Goal: Information Seeking & Learning: Learn about a topic

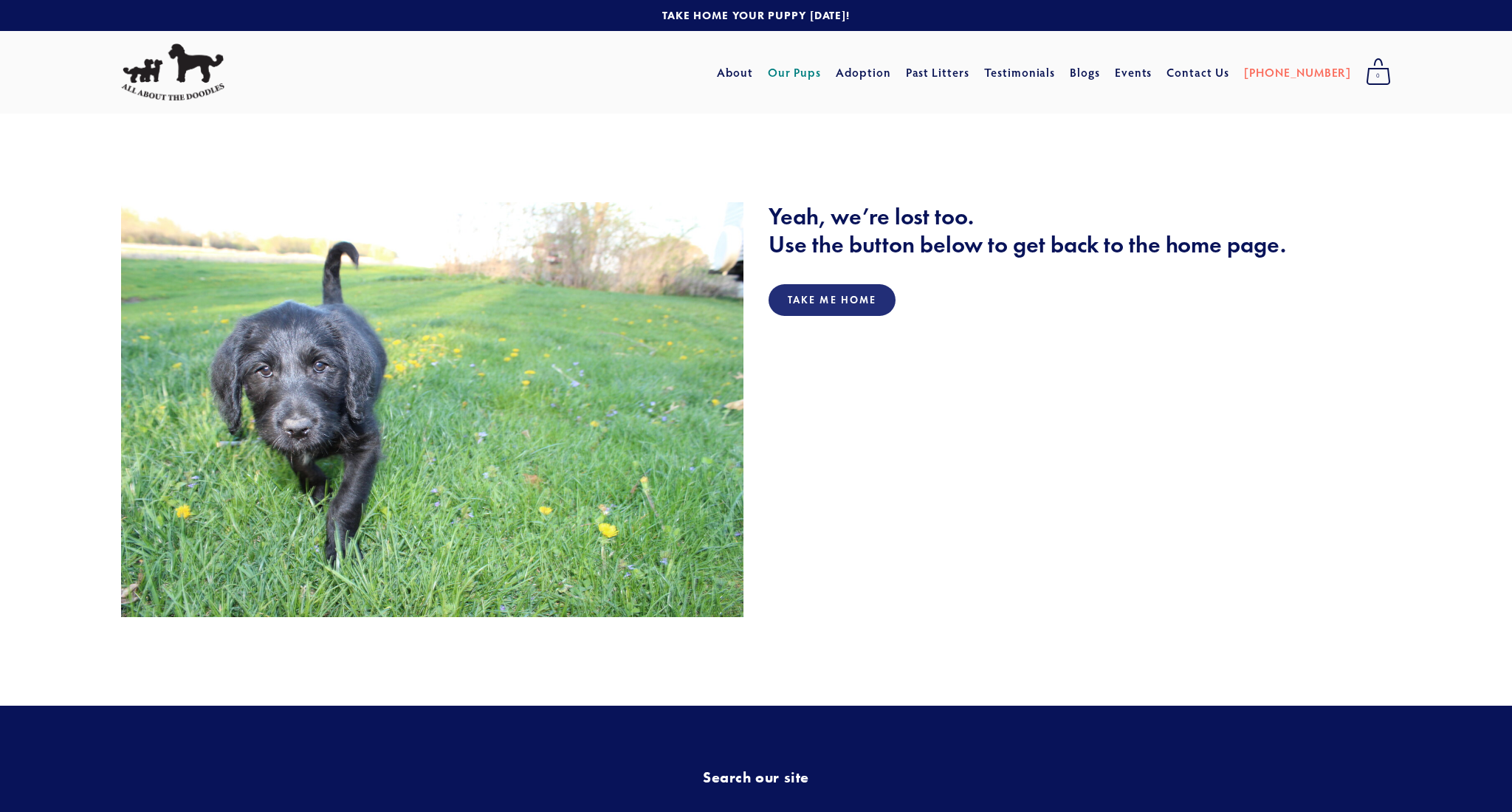
click at [819, 72] on link "Our Pups" at bounding box center [795, 72] width 54 height 26
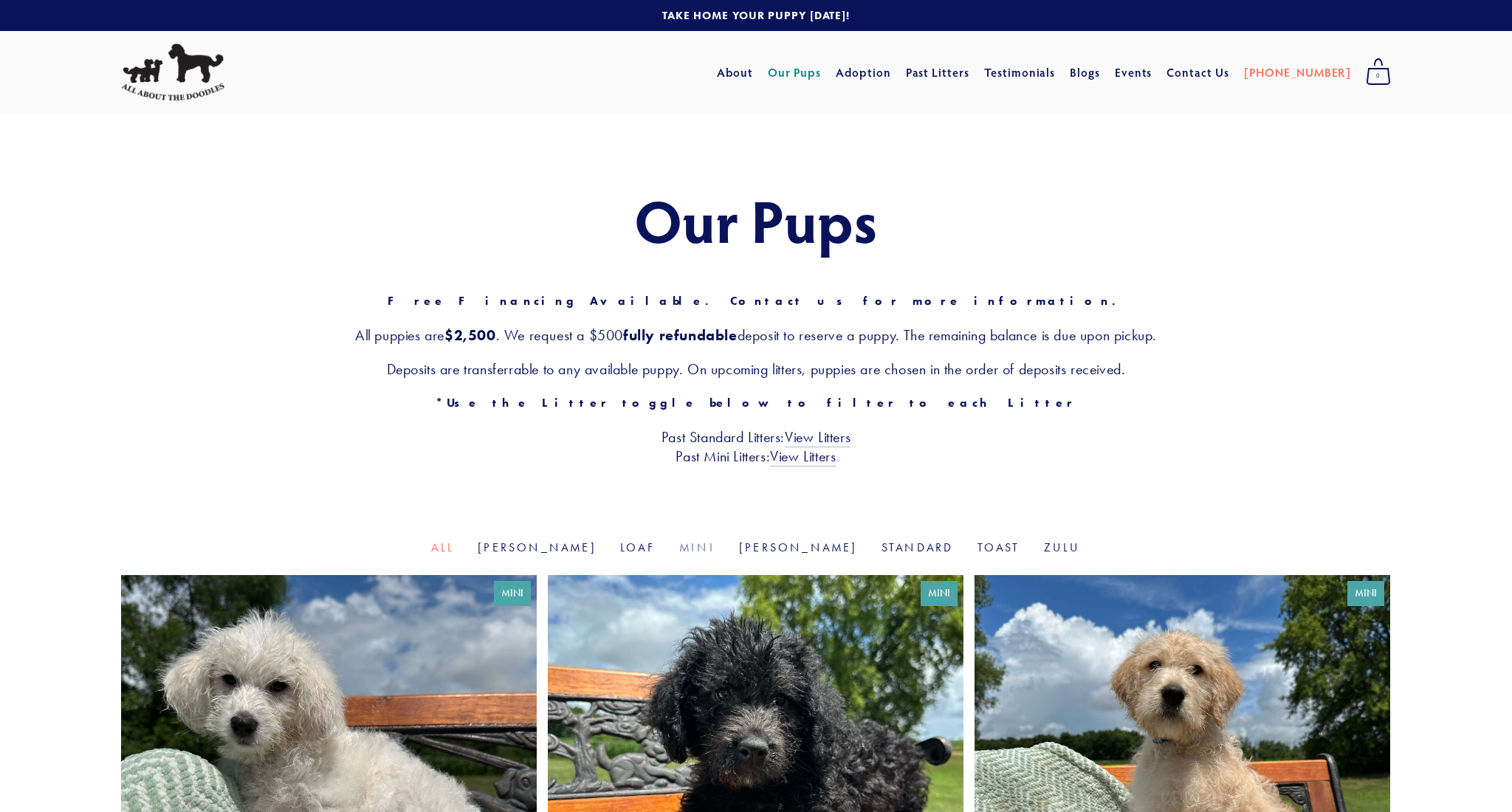
click at [703, 545] on link "Mini" at bounding box center [697, 547] width 36 height 14
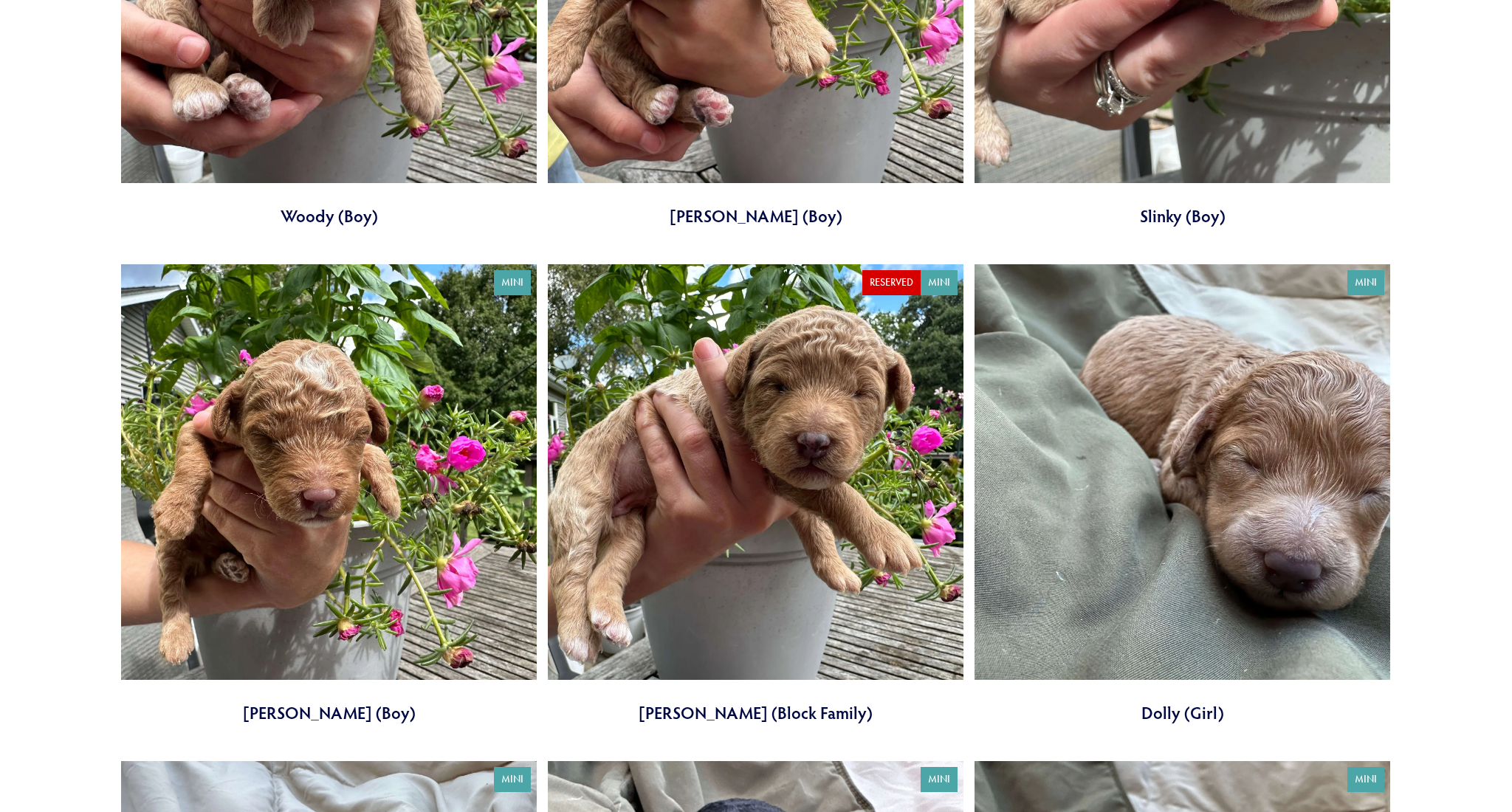
scroll to position [2298, 0]
click at [1180, 708] on link at bounding box center [1182, 494] width 416 height 460
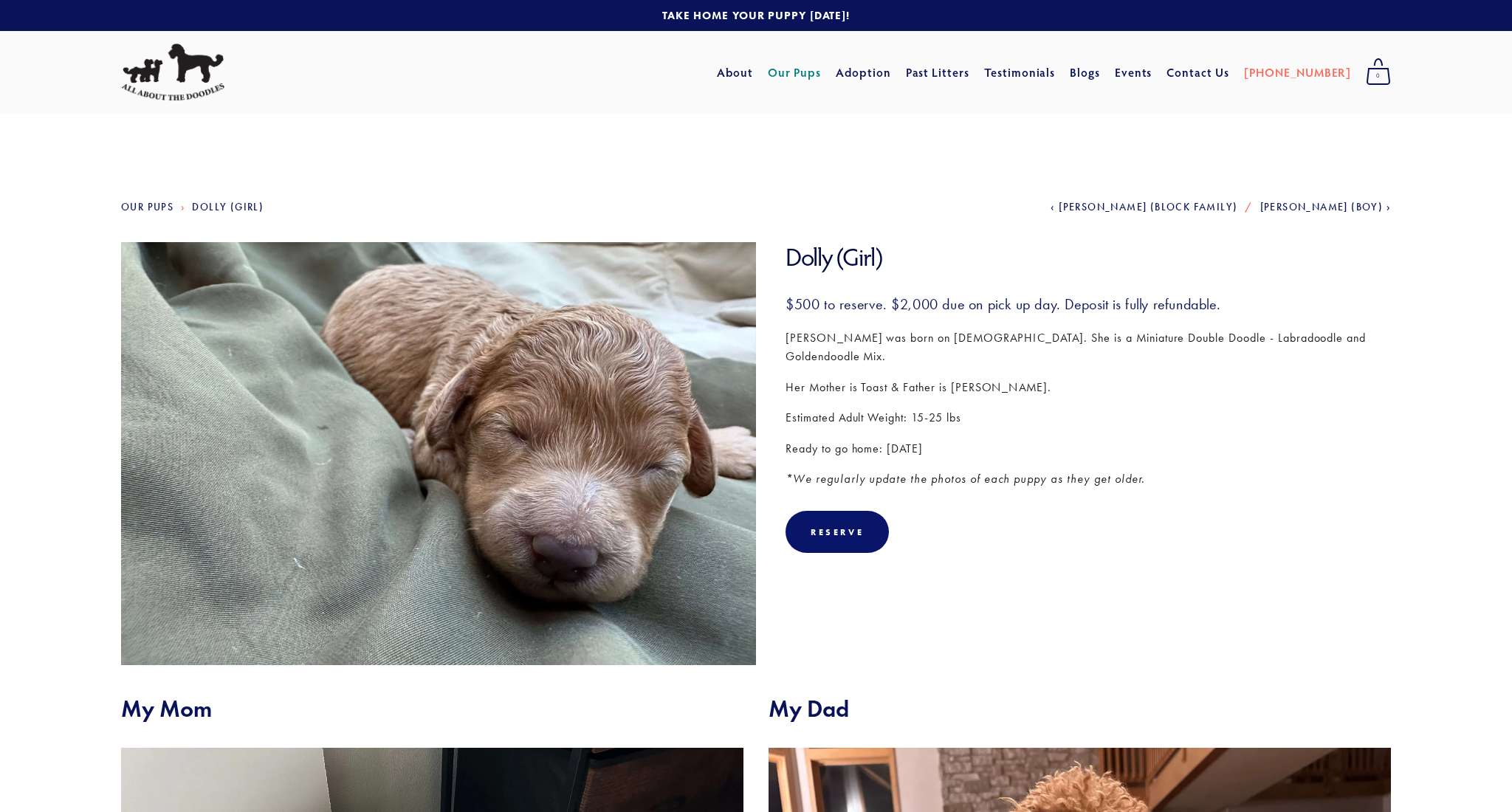
click at [821, 72] on link "Our Pups" at bounding box center [795, 72] width 54 height 26
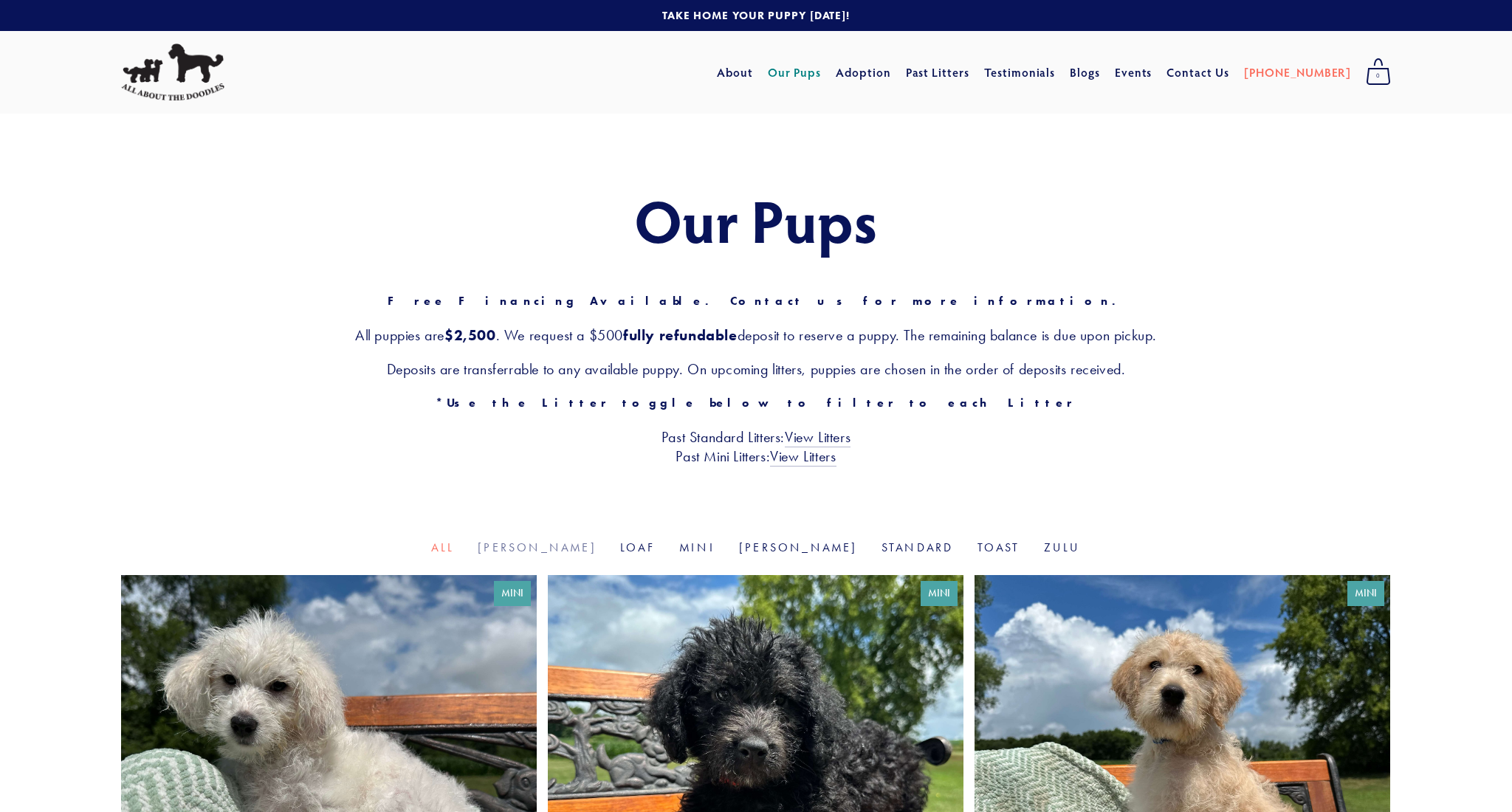
click at [587, 546] on link "Goldie" at bounding box center [537, 547] width 119 height 14
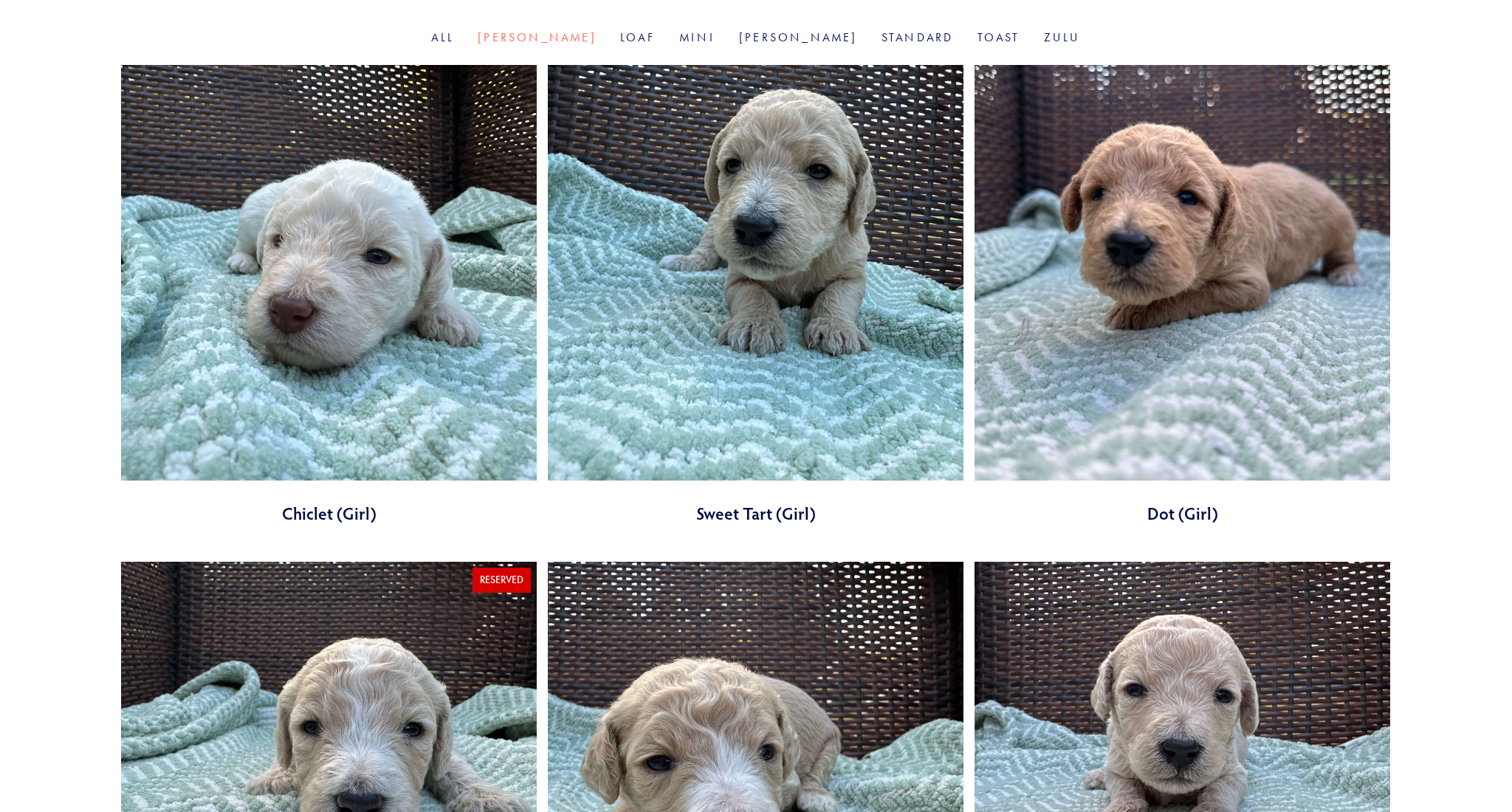
scroll to position [510, 0]
click at [336, 512] on link at bounding box center [329, 295] width 416 height 460
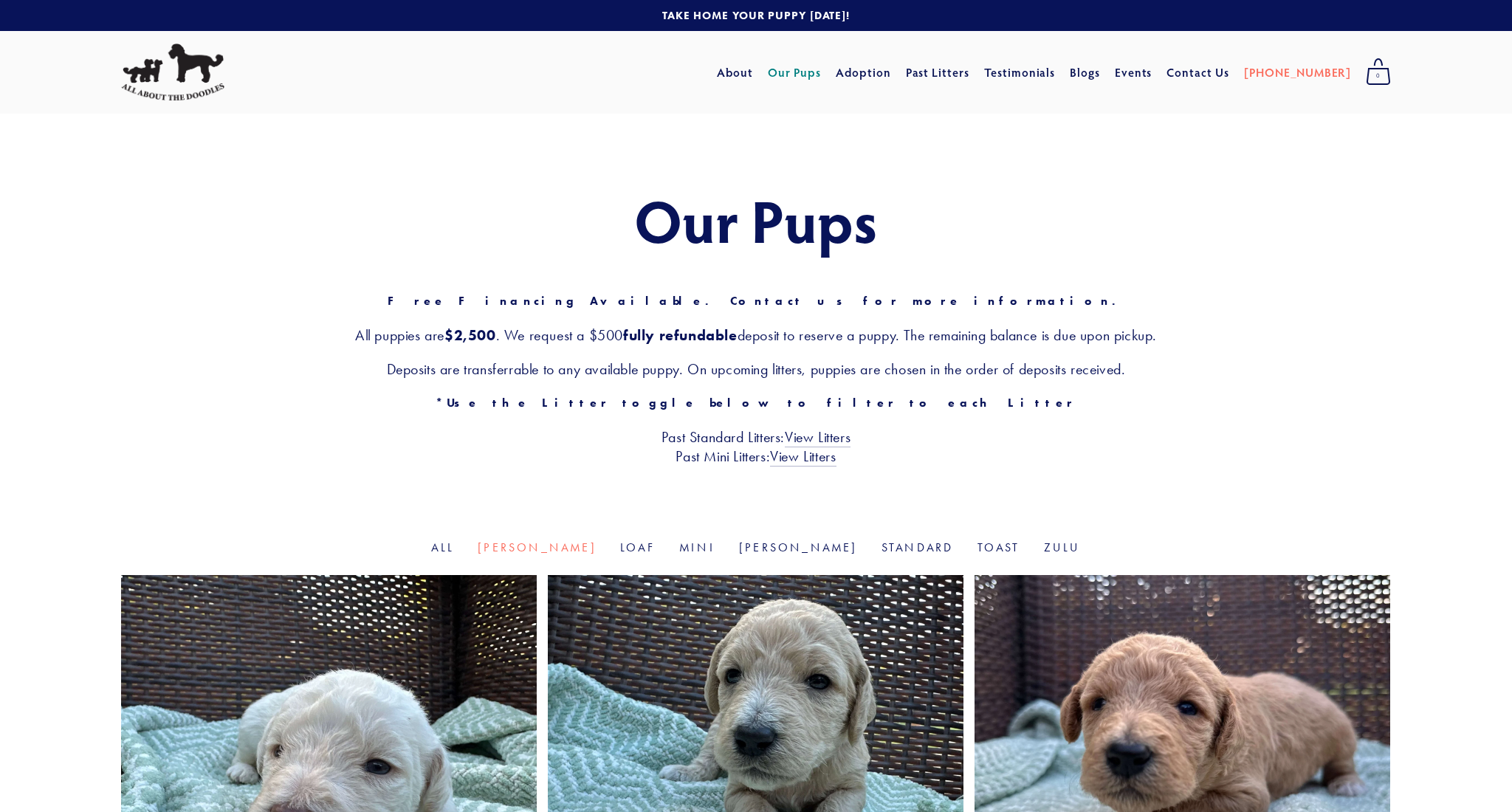
scroll to position [0, 0]
click at [697, 547] on link "Mini" at bounding box center [697, 547] width 36 height 14
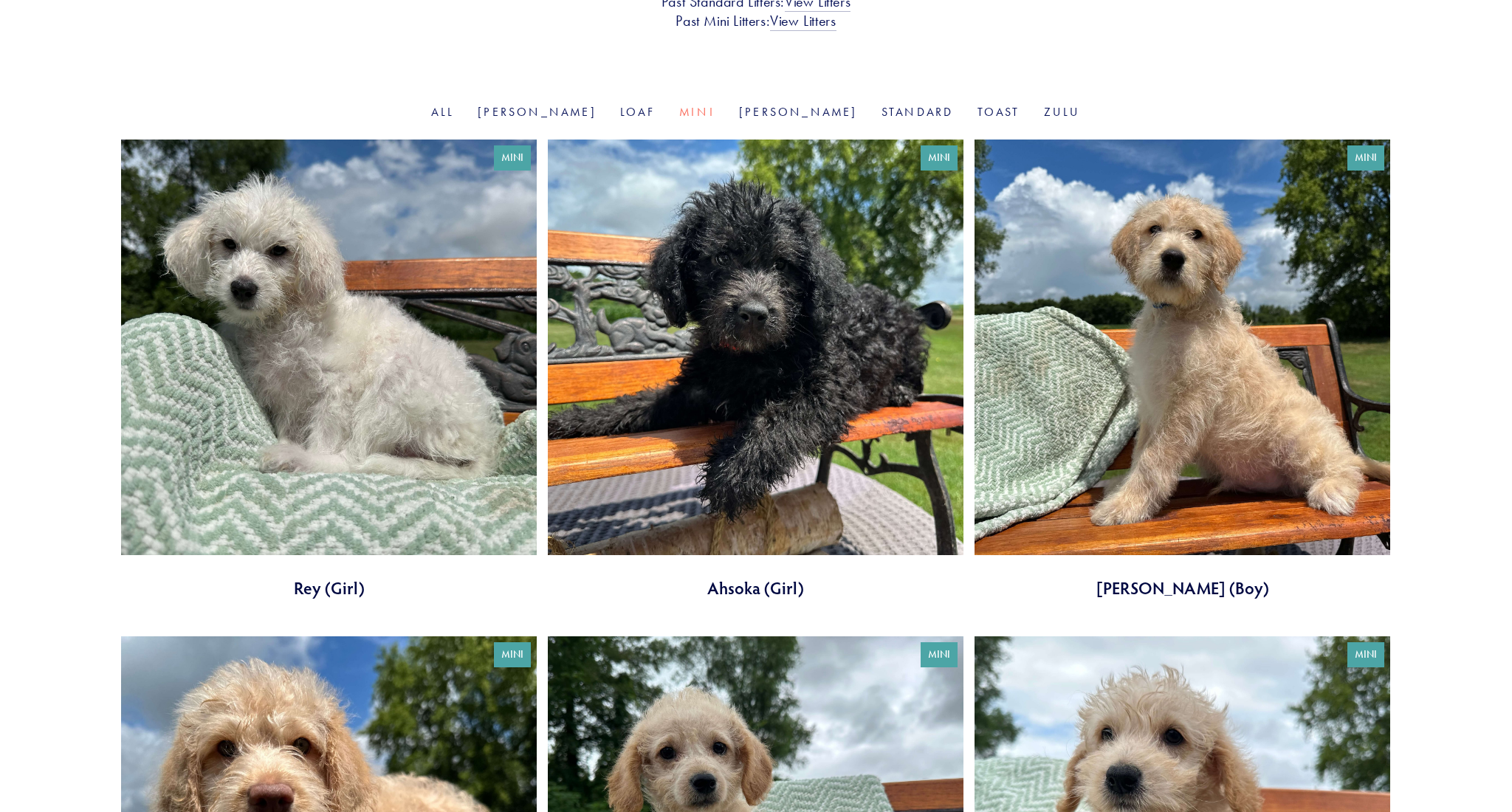
scroll to position [455, 0]
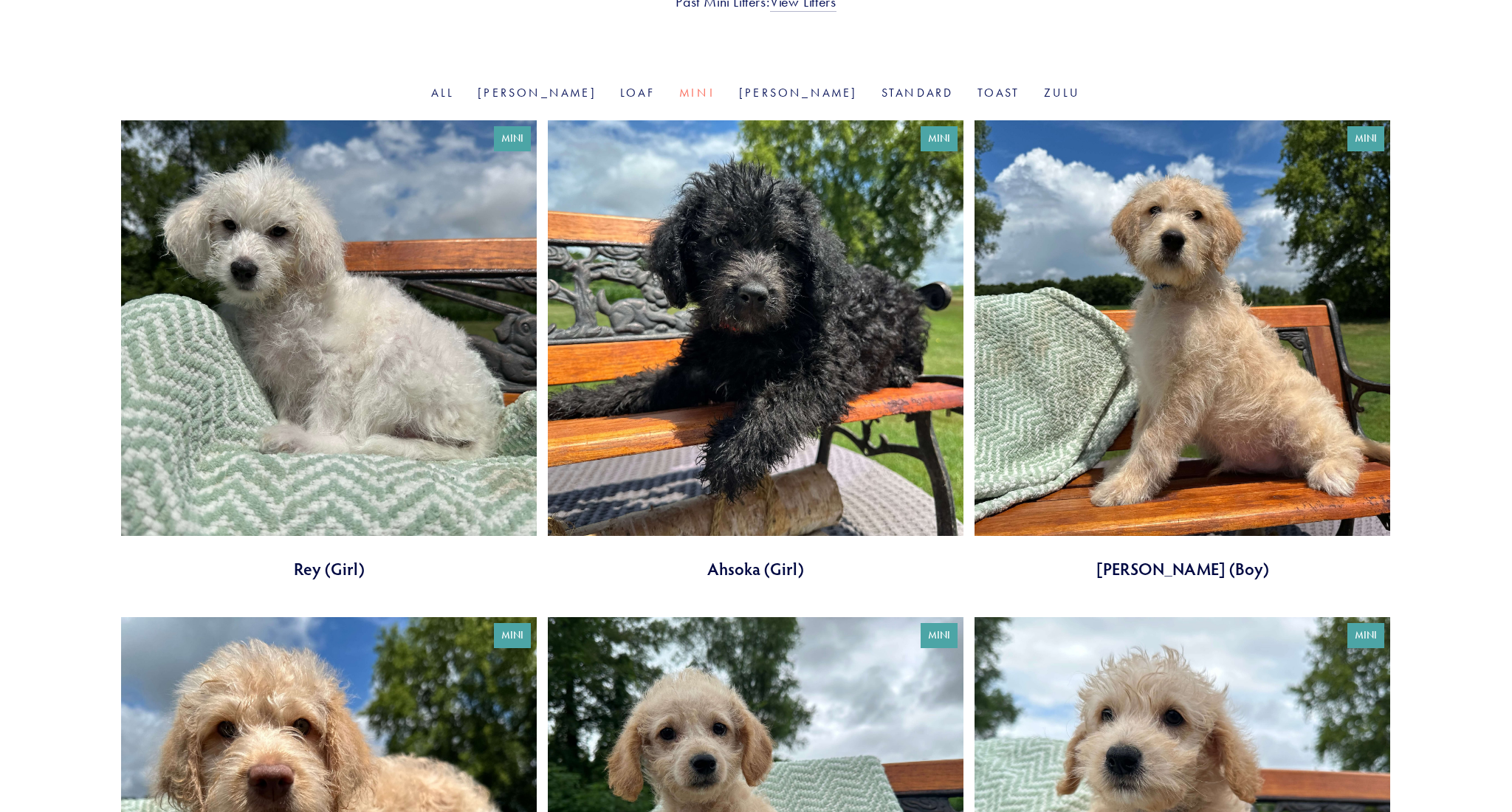
click at [1160, 563] on link at bounding box center [1182, 350] width 416 height 460
click at [319, 571] on link at bounding box center [329, 350] width 416 height 460
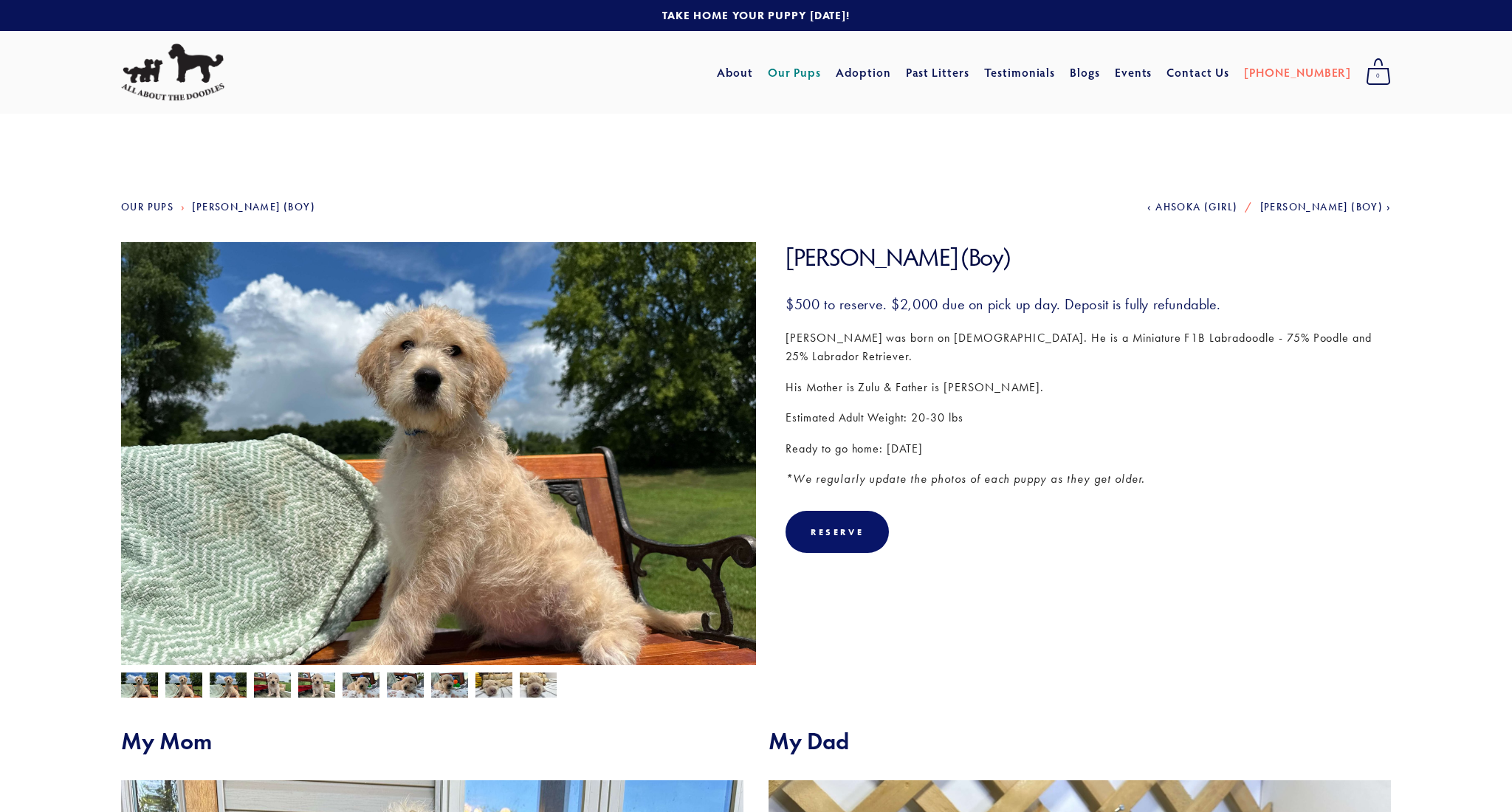
click at [226, 695] on img at bounding box center [228, 687] width 37 height 28
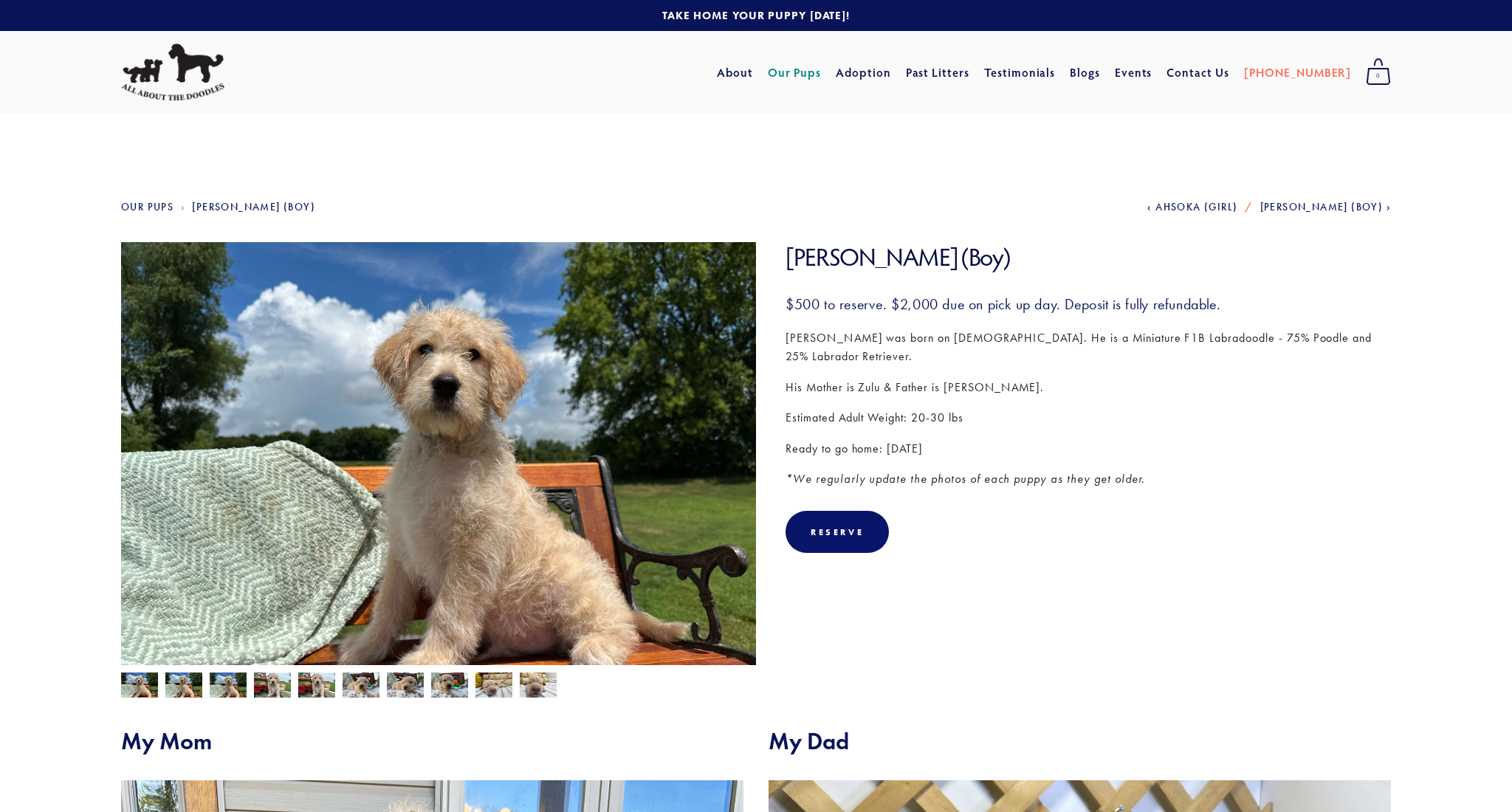
click at [275, 690] on img at bounding box center [272, 687] width 37 height 28
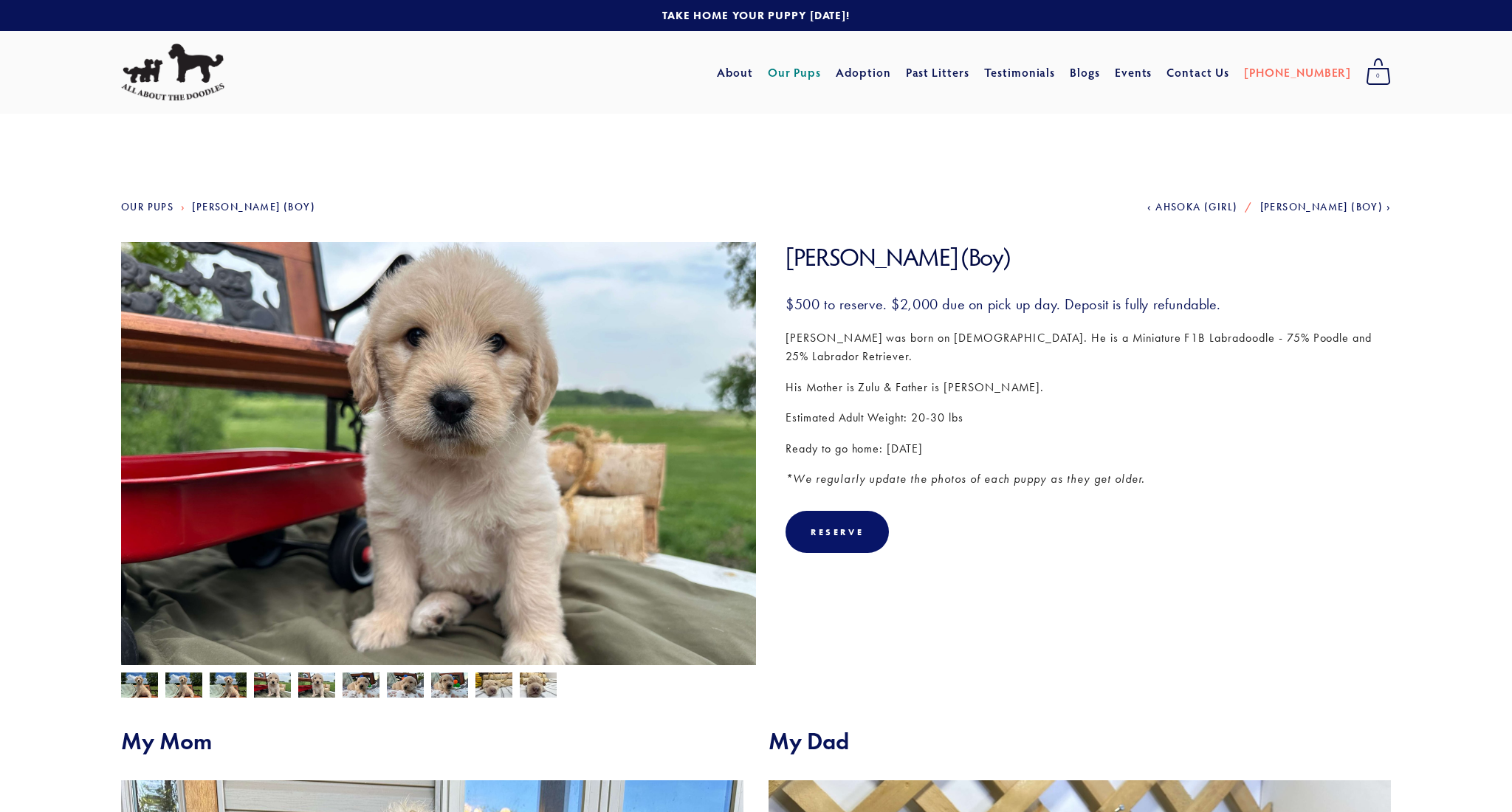
scroll to position [1, 1]
click at [307, 687] on img at bounding box center [317, 686] width 37 height 28
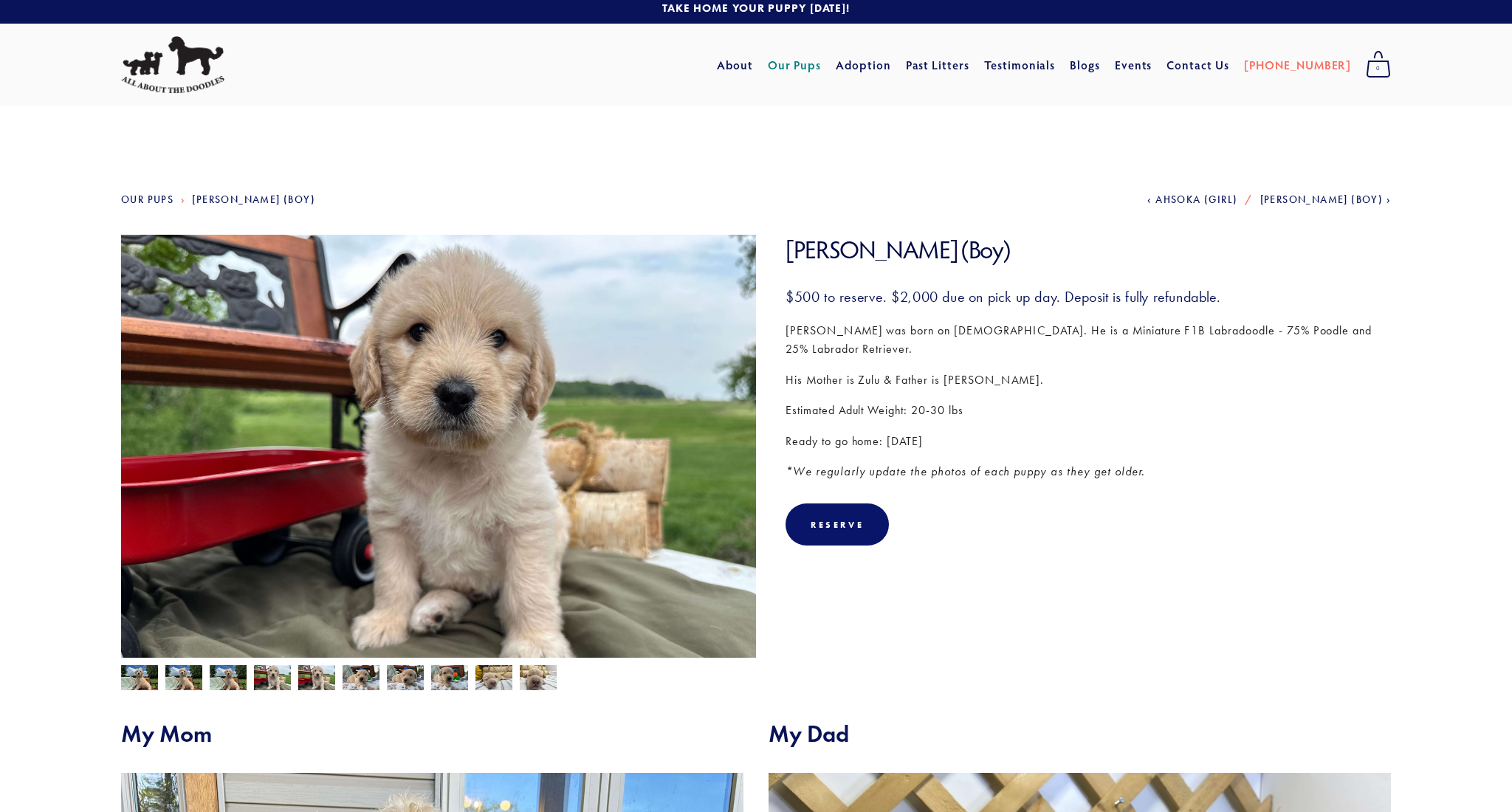
scroll to position [7, 0]
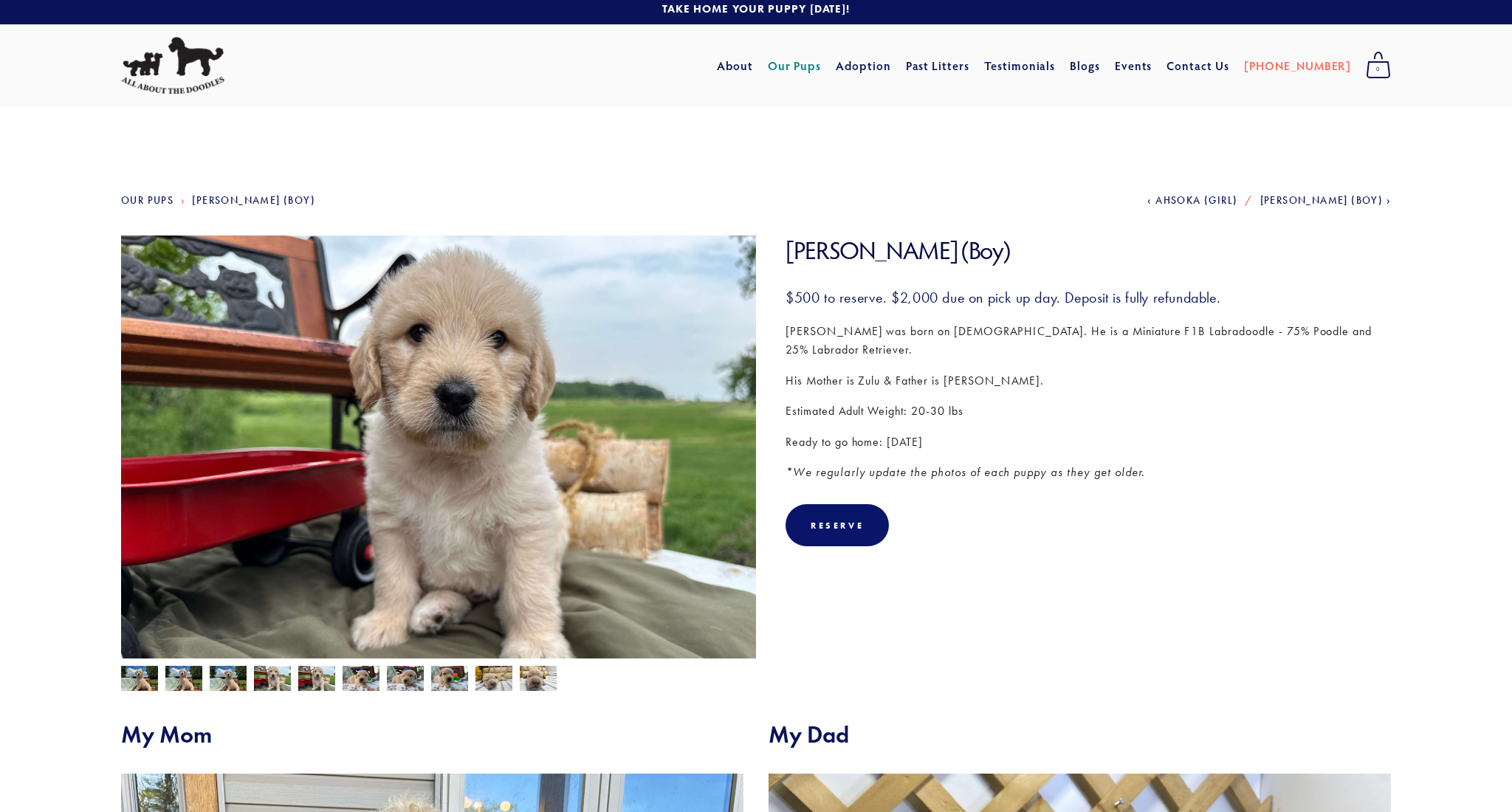
click at [139, 678] on img at bounding box center [140, 680] width 37 height 28
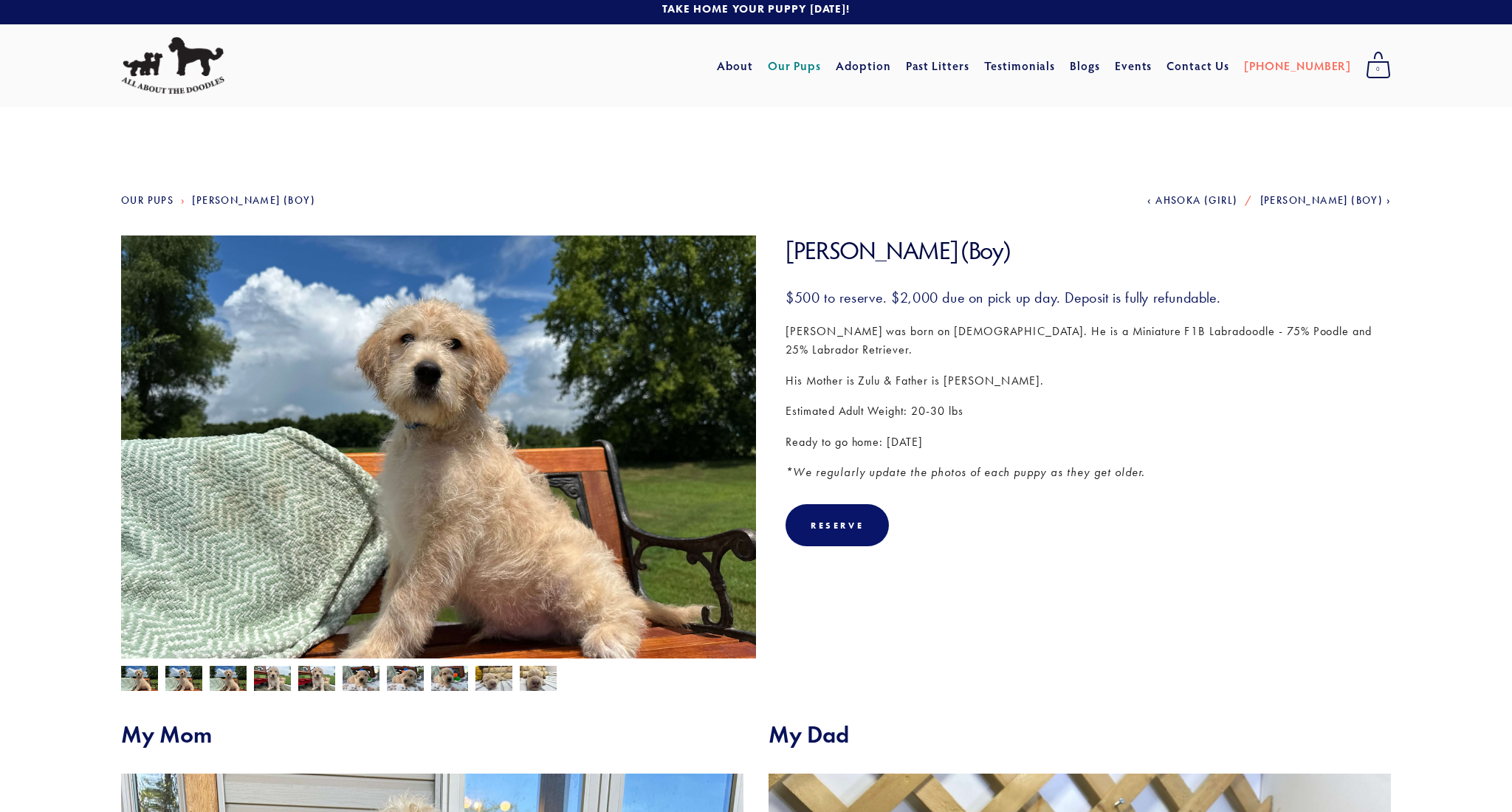
scroll to position [8, 0]
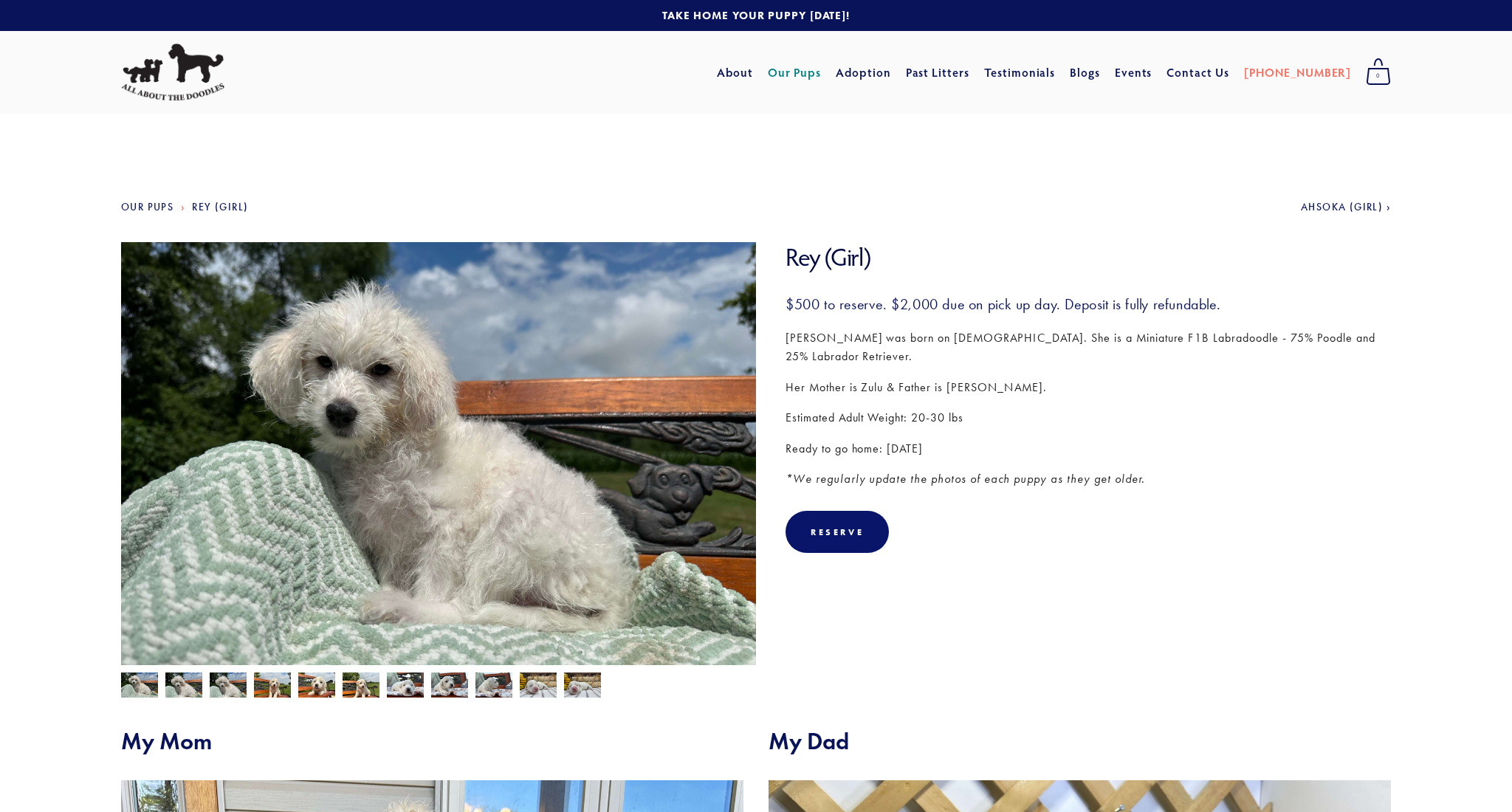
click at [320, 685] on img at bounding box center [317, 687] width 37 height 28
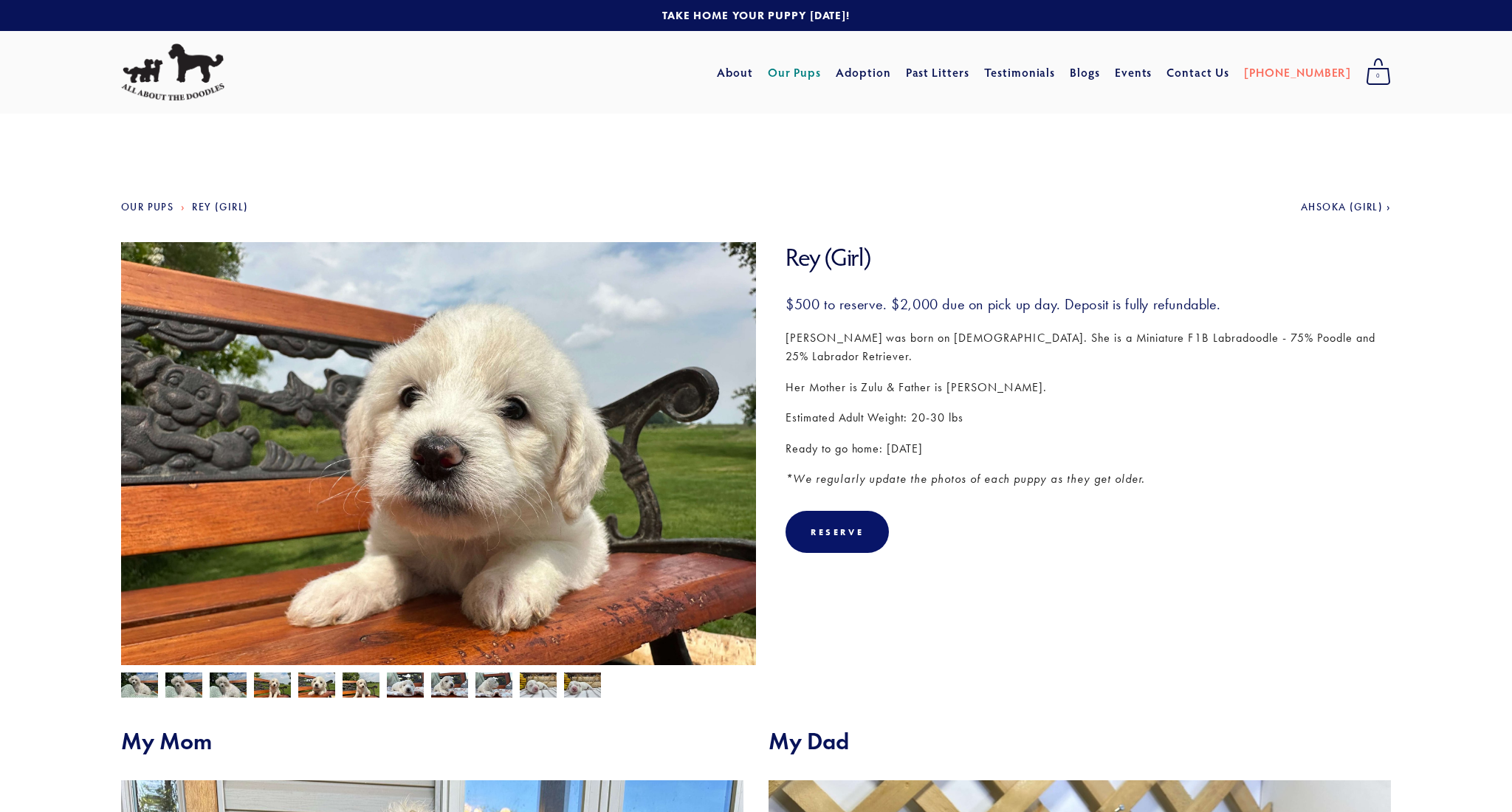
click at [410, 688] on img at bounding box center [405, 685] width 37 height 28
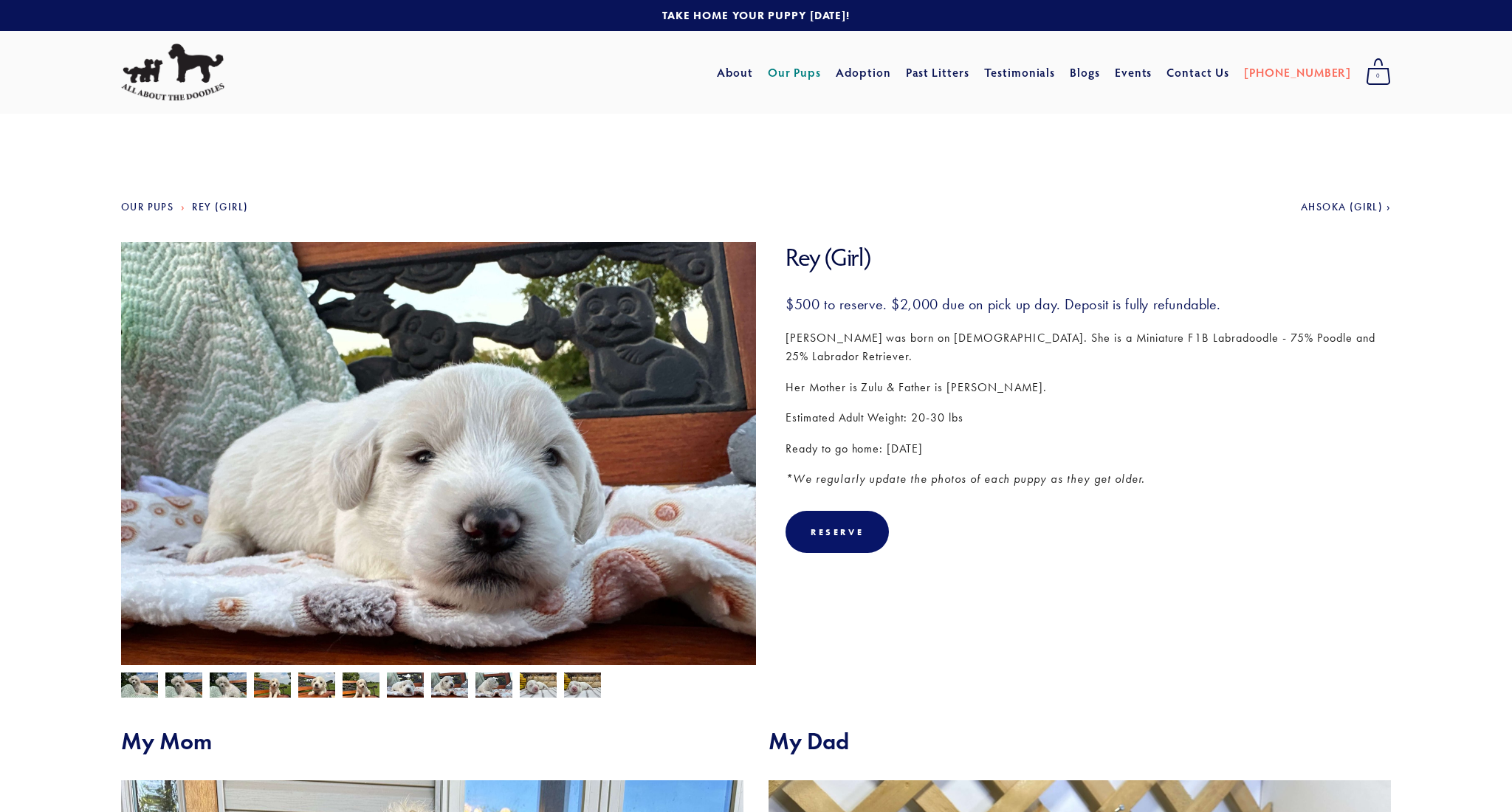
click at [538, 684] on img at bounding box center [538, 686] width 37 height 28
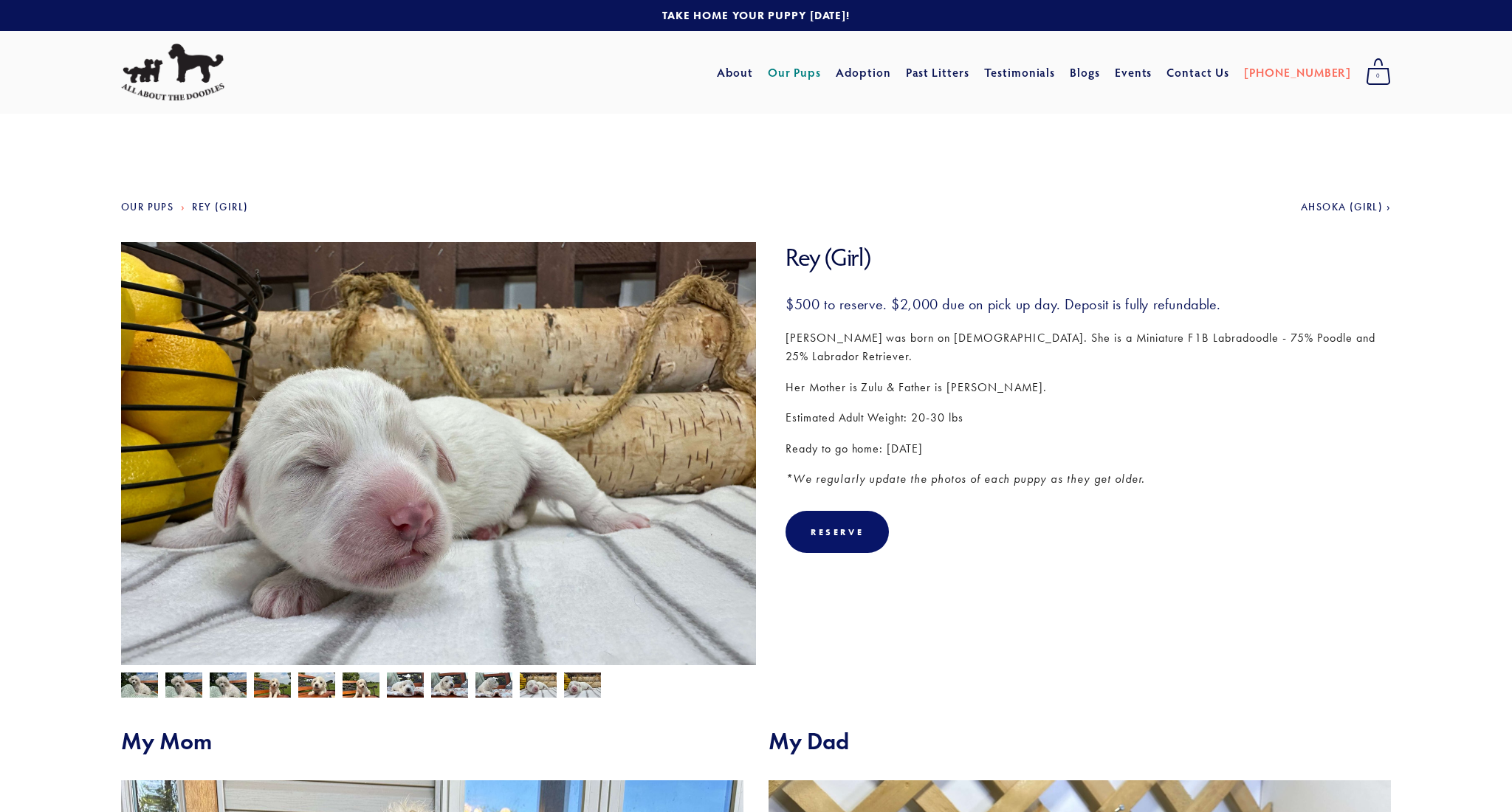
click at [141, 687] on img at bounding box center [140, 687] width 37 height 28
